Goal: Use online tool/utility: Utilize a website feature to perform a specific function

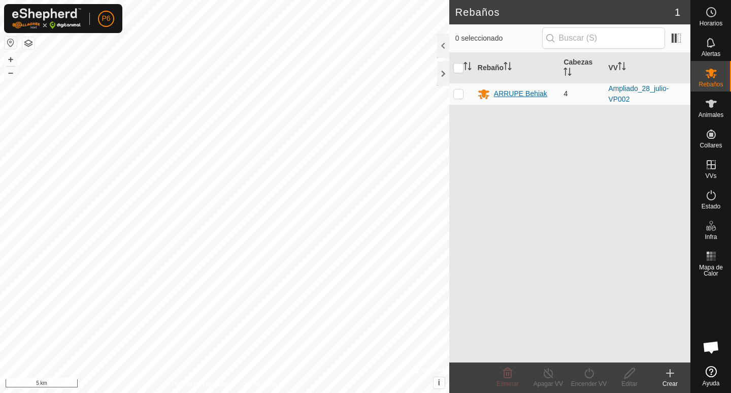
click at [529, 90] on div "ARRUPE Behiak" at bounding box center [520, 93] width 53 height 11
click at [537, 95] on div "ARRUPE Behiak" at bounding box center [520, 93] width 53 height 11
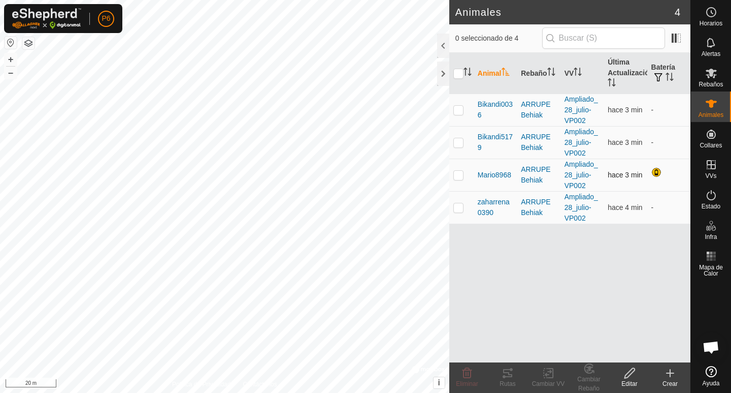
click at [459, 175] on p-checkbox at bounding box center [459, 175] width 10 height 8
click at [505, 378] on icon at bounding box center [508, 373] width 12 height 12
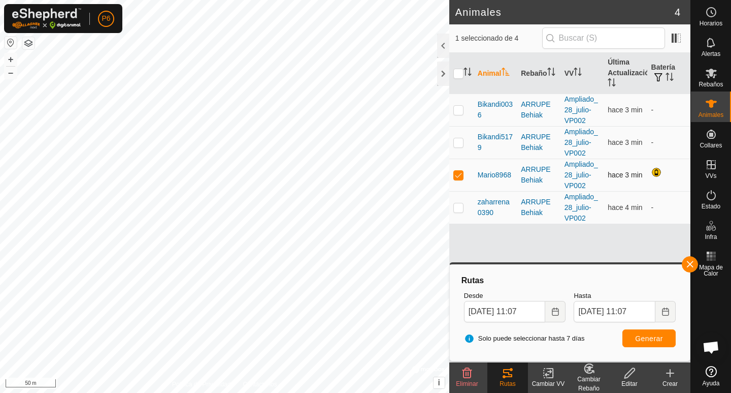
click at [461, 176] on p-checkbox at bounding box center [459, 175] width 10 height 8
checkbox input "false"
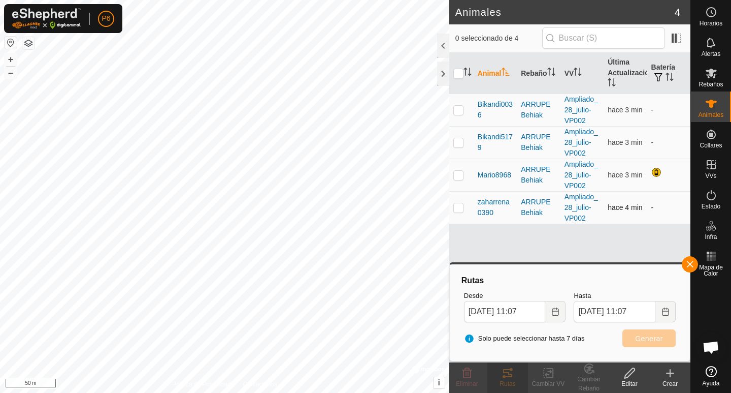
click at [455, 209] on p-checkbox at bounding box center [459, 207] width 10 height 8
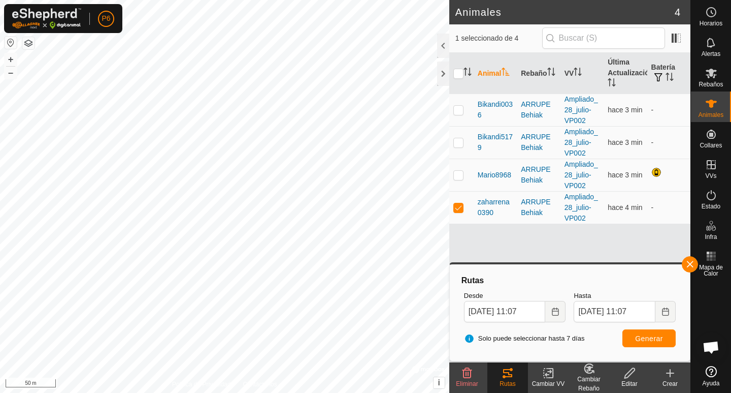
click at [505, 380] on div "Rutas" at bounding box center [508, 383] width 41 height 9
click at [639, 341] on span "Generar" at bounding box center [649, 338] width 28 height 8
click at [460, 210] on p-checkbox at bounding box center [459, 207] width 10 height 8
checkbox input "false"
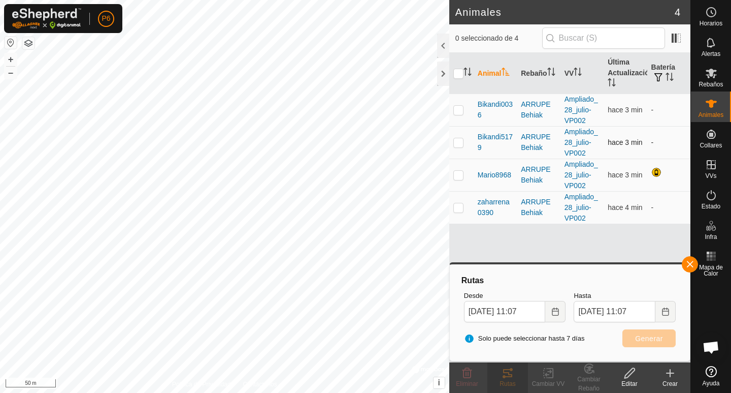
click at [460, 141] on p-checkbox at bounding box center [459, 142] width 10 height 8
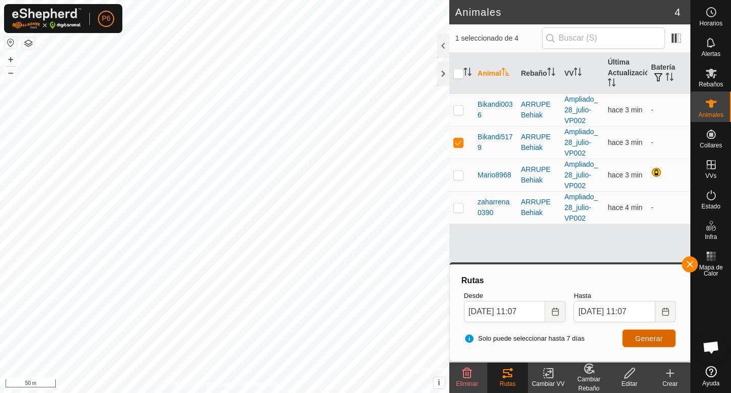
click at [649, 342] on span "Generar" at bounding box center [649, 338] width 28 height 8
click at [461, 139] on p-checkbox at bounding box center [459, 142] width 10 height 8
checkbox input "false"
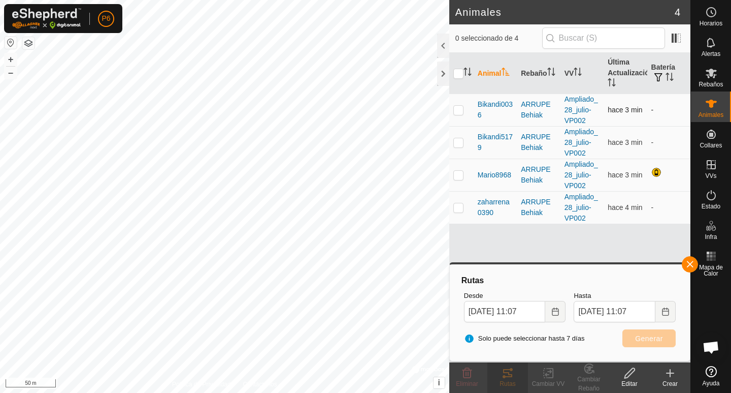
click at [460, 106] on p-tablecheckbox at bounding box center [459, 110] width 10 height 8
checkbox input "true"
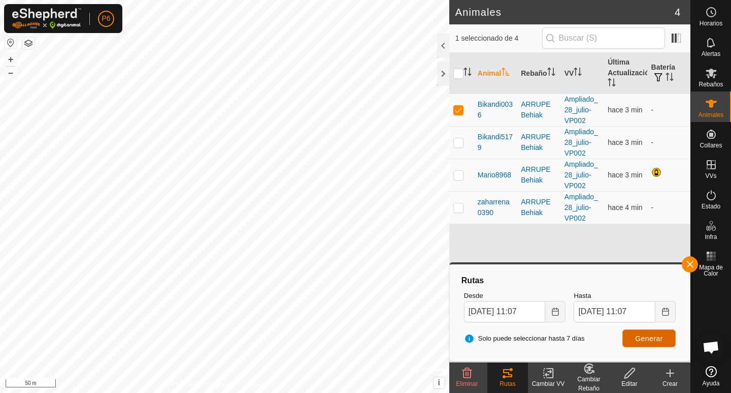
click at [637, 339] on span "Generar" at bounding box center [649, 338] width 28 height 8
